Goal: Information Seeking & Learning: Stay updated

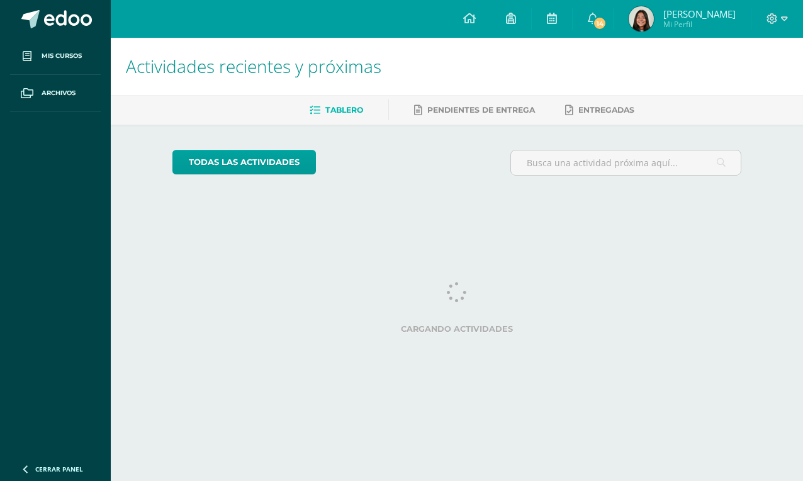
click at [570, 28] on link at bounding box center [552, 19] width 40 height 38
click at [605, 23] on span "14" at bounding box center [600, 23] width 14 height 14
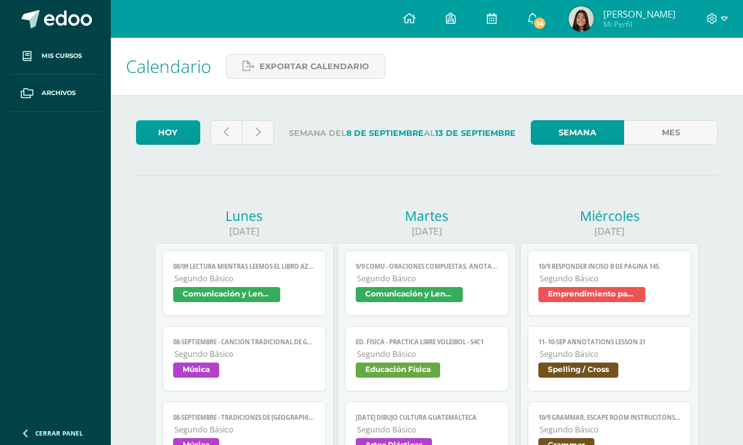
click at [546, 20] on span "14" at bounding box center [539, 23] width 14 height 14
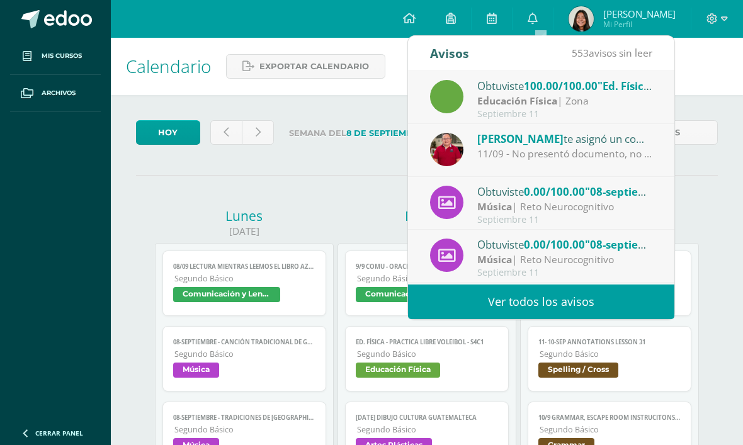
click at [618, 151] on div "11/09 - No presentó documento, no hizo presentación en clase." at bounding box center [564, 154] width 175 height 14
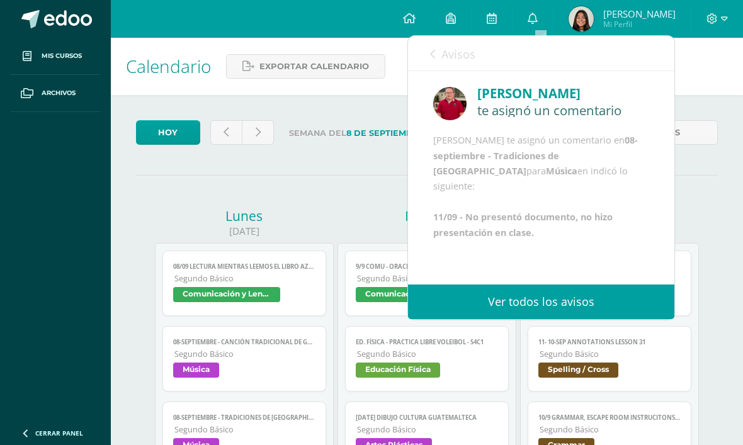
scroll to position [11, 0]
click at [444, 51] on span "Avisos" at bounding box center [458, 54] width 34 height 15
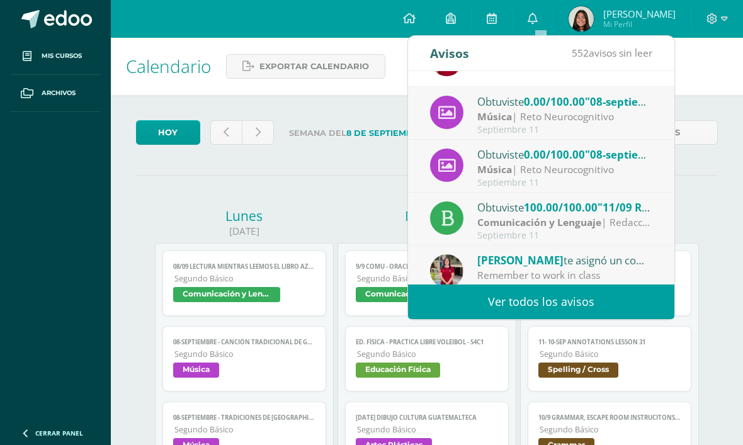
scroll to position [91, 0]
click at [626, 118] on div "Música | Reto Neurocognitivo" at bounding box center [564, 116] width 175 height 14
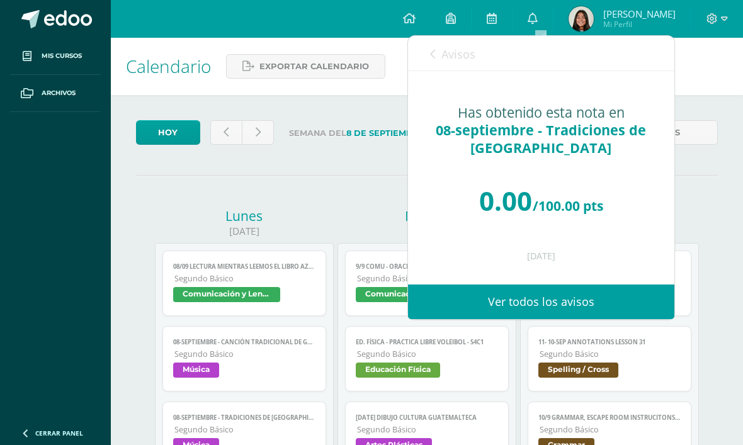
scroll to position [0, 0]
click at [471, 52] on span "Avisos" at bounding box center [458, 54] width 34 height 15
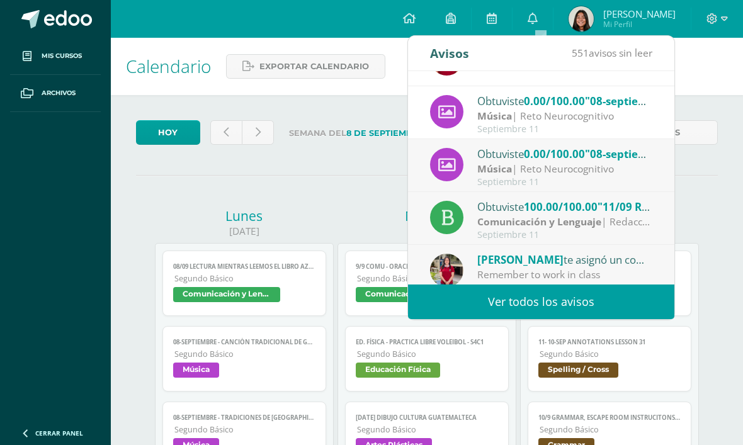
click at [561, 160] on span "0.00/100.00" at bounding box center [554, 154] width 61 height 14
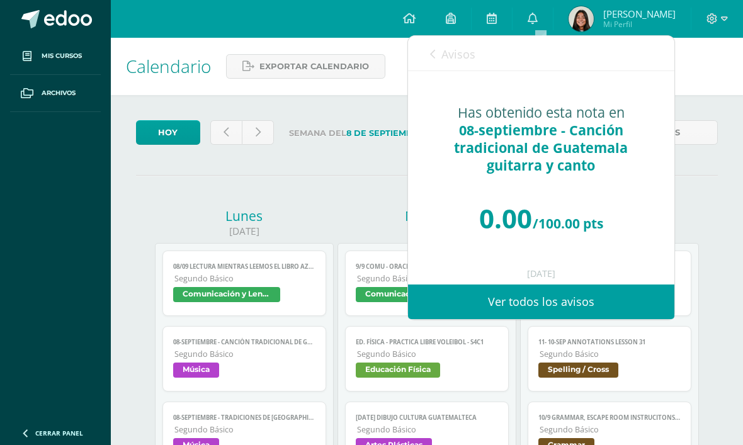
click at [469, 64] on link "Avisos" at bounding box center [452, 54] width 45 height 36
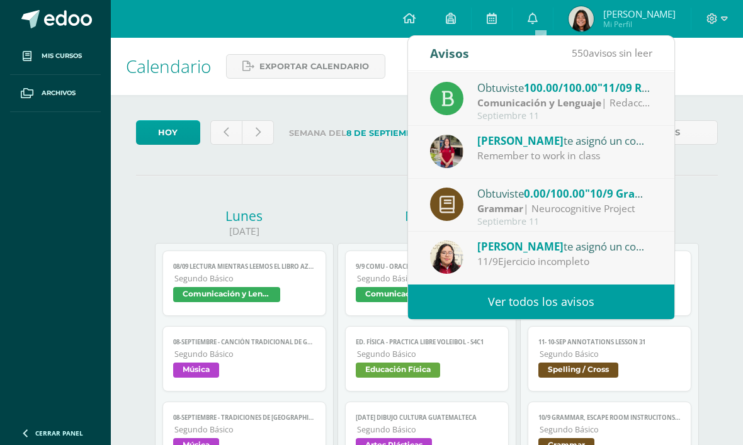
scroll to position [210, 0]
click at [571, 193] on span "0.00/100.00" at bounding box center [554, 193] width 61 height 14
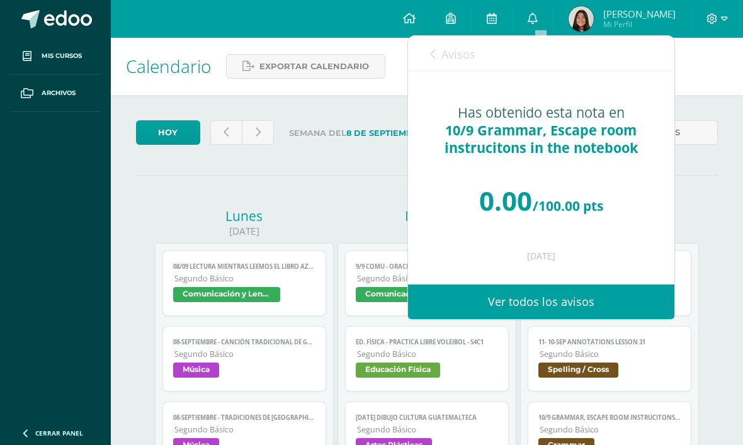
click at [455, 53] on span "Avisos" at bounding box center [458, 54] width 34 height 15
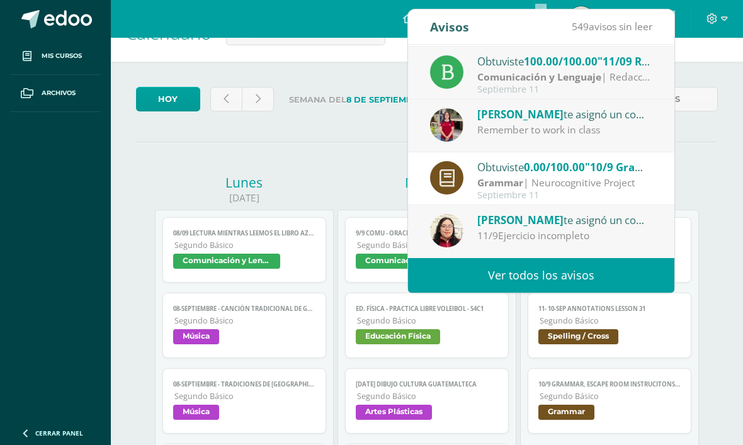
scroll to position [36, 0]
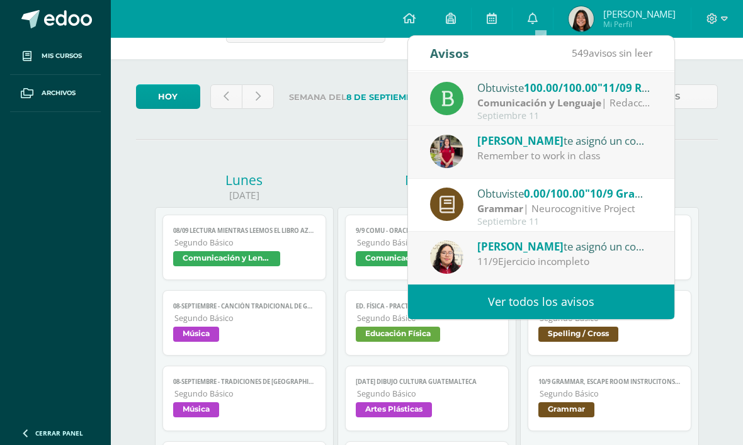
click at [583, 293] on link "Ver todos los avisos" at bounding box center [541, 301] width 266 height 35
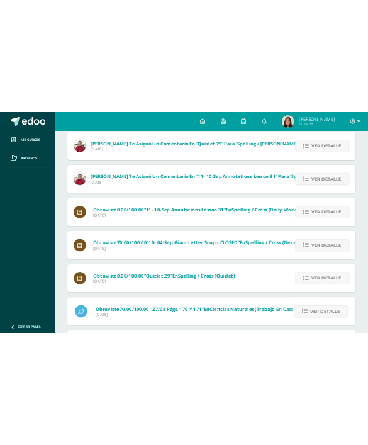
scroll to position [518, 0]
